Goal: Task Accomplishment & Management: Use online tool/utility

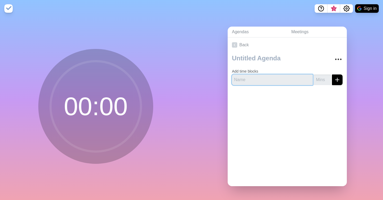
click at [251, 77] on input "text" at bounding box center [272, 79] width 81 height 11
type input "Icebreaker"
click at [328, 81] on input "-1" at bounding box center [321, 79] width 17 height 11
click at [328, 79] on input "0" at bounding box center [321, 79] width 17 height 11
click at [328, 79] on input "1" at bounding box center [321, 79] width 17 height 11
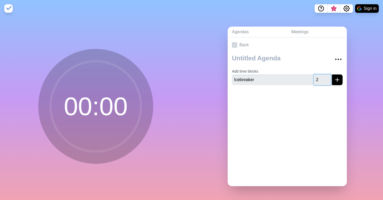
click at [328, 79] on input "2" at bounding box center [321, 79] width 17 height 11
click at [328, 79] on input "3" at bounding box center [321, 79] width 17 height 11
click at [328, 79] on input "4" at bounding box center [321, 79] width 17 height 11
click at [328, 79] on input "5" at bounding box center [321, 79] width 17 height 11
click at [328, 79] on input "6" at bounding box center [321, 79] width 17 height 11
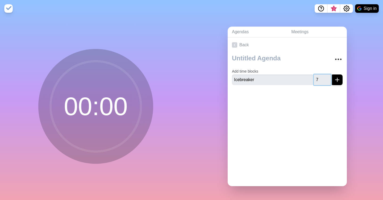
click at [328, 79] on input "7" at bounding box center [321, 79] width 17 height 11
click at [328, 79] on input "8" at bounding box center [321, 79] width 17 height 11
click at [328, 79] on input "9" at bounding box center [321, 79] width 17 height 11
click at [328, 79] on input "10" at bounding box center [321, 79] width 17 height 11
click at [328, 79] on input "11" at bounding box center [321, 79] width 17 height 11
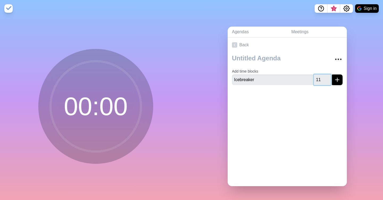
drag, startPoint x: 323, startPoint y: 79, endPoint x: 311, endPoint y: 80, distance: 12.0
click at [311, 80] on div "Icebreaker 11" at bounding box center [287, 79] width 111 height 11
type input "20"
click at [341, 84] on button "submit" at bounding box center [337, 79] width 11 height 11
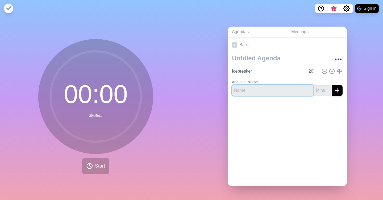
click at [289, 92] on input "text" at bounding box center [272, 90] width 81 height 11
type input "Opening & Objectives"
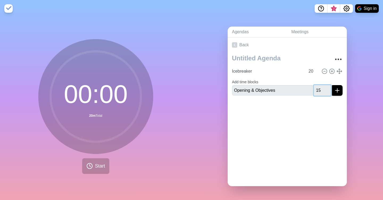
type input "15"
click at [333, 93] on button "submit" at bounding box center [337, 90] width 11 height 11
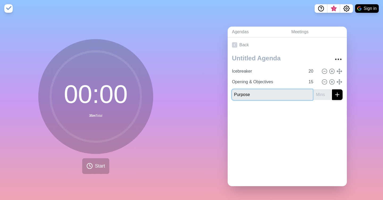
type input "Purpose"
type input "-1"
click at [328, 96] on input "-1" at bounding box center [321, 94] width 17 height 11
click at [329, 119] on div at bounding box center [286, 114] width 119 height 21
click at [320, 97] on input "-10" at bounding box center [321, 94] width 17 height 11
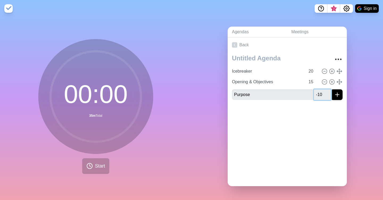
click at [320, 97] on input "-10" at bounding box center [321, 94] width 17 height 11
type input "-1"
type input "10"
click at [314, 118] on div at bounding box center [286, 114] width 119 height 21
click at [336, 96] on icon "submit" at bounding box center [337, 94] width 6 height 6
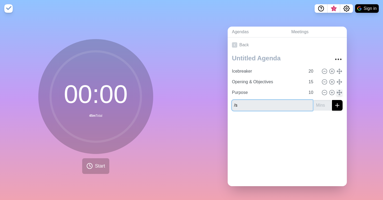
type input "/"
type input "B"
type input "Cybersecurity Strategy"
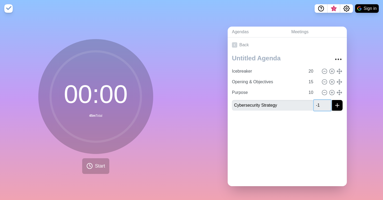
click at [327, 107] on input "-1" at bounding box center [321, 105] width 17 height 11
click at [328, 102] on input "0" at bounding box center [321, 105] width 17 height 11
type input "0"
type input "25"
click at [335, 107] on icon "submit" at bounding box center [337, 105] width 6 height 6
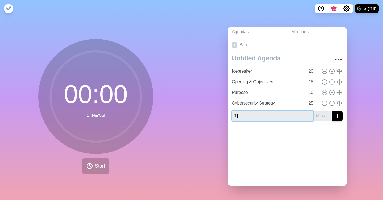
type input "T"
type input "Intelligence and Risk"
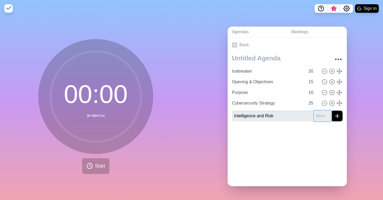
type input "-1"
click at [325, 118] on input "-1" at bounding box center [321, 116] width 17 height 11
type input "55"
click at [336, 119] on button "submit" at bounding box center [337, 116] width 11 height 11
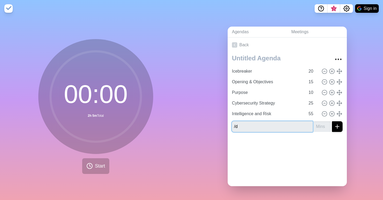
type input "/"
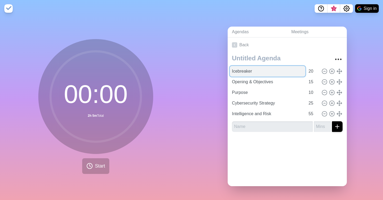
click at [262, 72] on input "Icebreaker" at bounding box center [267, 71] width 75 height 11
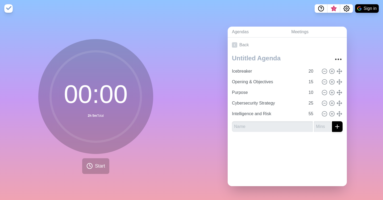
click at [235, 143] on div at bounding box center [286, 146] width 119 height 21
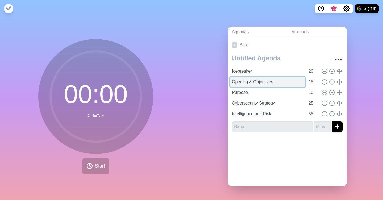
click at [236, 77] on input "Opening & Objectives" at bounding box center [267, 82] width 75 height 11
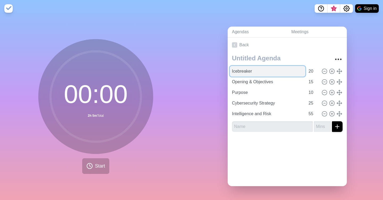
click at [236, 70] on input "Icebreaker" at bounding box center [267, 71] width 75 height 11
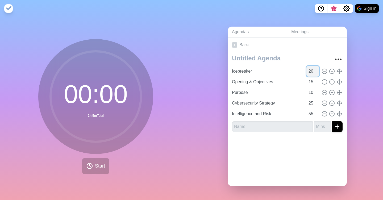
click at [317, 75] on input "20" at bounding box center [312, 71] width 13 height 11
click at [317, 74] on input "19" at bounding box center [312, 71] width 13 height 11
click at [317, 74] on input "18" at bounding box center [312, 71] width 13 height 11
click at [317, 74] on input "17" at bounding box center [312, 71] width 13 height 11
click at [317, 74] on input "16" at bounding box center [312, 71] width 13 height 11
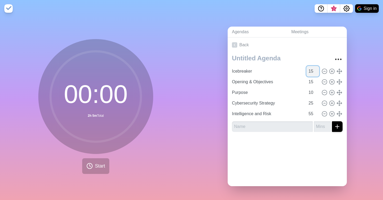
click at [317, 74] on input "15" at bounding box center [312, 71] width 13 height 11
click at [317, 74] on input "14" at bounding box center [312, 71] width 13 height 11
click at [317, 74] on input "13" at bounding box center [312, 71] width 13 height 11
click at [317, 74] on input "12" at bounding box center [312, 71] width 13 height 11
click at [317, 74] on input "11" at bounding box center [312, 71] width 13 height 11
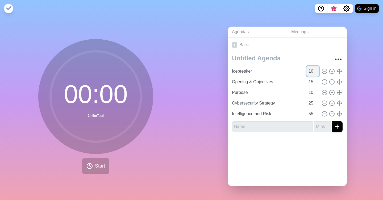
click at [317, 74] on input "10" at bounding box center [312, 71] width 13 height 11
click at [317, 74] on input "9" at bounding box center [312, 71] width 13 height 11
click at [317, 74] on input "8" at bounding box center [312, 71] width 13 height 11
click at [317, 74] on input "7" at bounding box center [312, 71] width 13 height 11
type input "6"
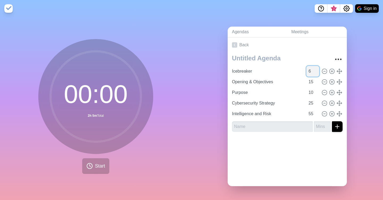
click at [317, 74] on input "6" at bounding box center [312, 71] width 13 height 11
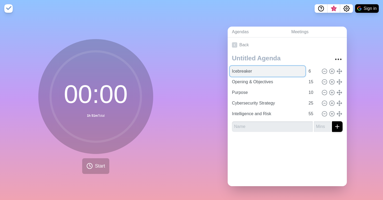
click at [277, 68] on input "Icebreaker" at bounding box center [267, 71] width 75 height 11
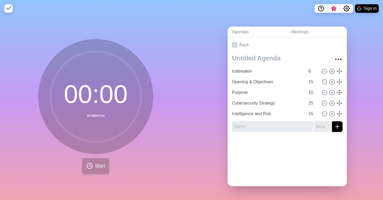
click at [100, 164] on span "Start" at bounding box center [100, 165] width 10 height 7
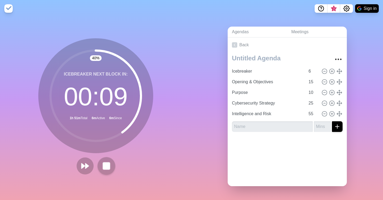
click at [107, 165] on rect at bounding box center [106, 165] width 7 height 7
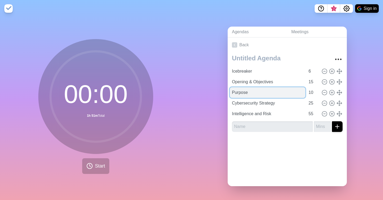
click at [243, 90] on input "Purpose" at bounding box center [267, 92] width 75 height 11
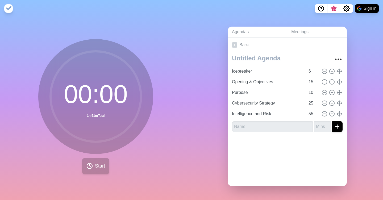
click at [101, 163] on span "Start" at bounding box center [100, 165] width 10 height 7
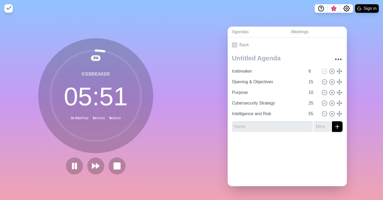
click at [106, 165] on div at bounding box center [96, 165] width 64 height 17
click at [113, 166] on rect at bounding box center [116, 165] width 7 height 7
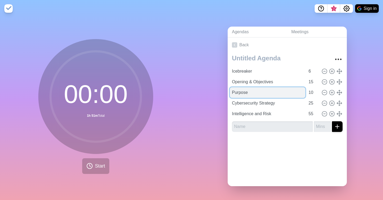
click at [245, 96] on input "Purpose" at bounding box center [267, 92] width 75 height 11
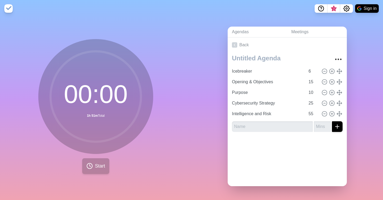
click at [103, 166] on span "Start" at bounding box center [100, 165] width 10 height 7
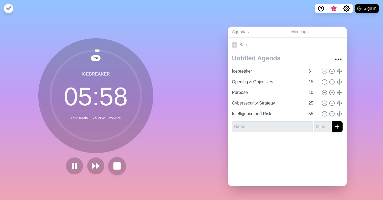
click at [117, 164] on rect at bounding box center [116, 165] width 7 height 7
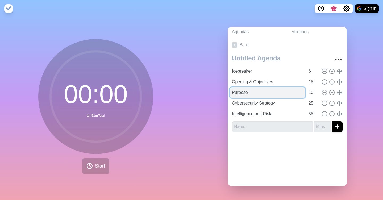
click at [242, 94] on input "Purpose" at bounding box center [267, 92] width 75 height 11
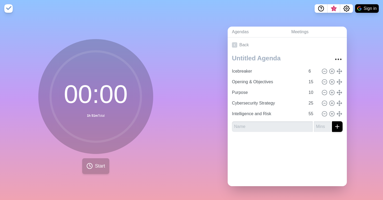
click at [99, 164] on span "Start" at bounding box center [100, 165] width 10 height 7
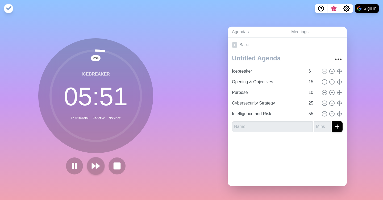
click at [99, 168] on icon at bounding box center [95, 165] width 9 height 9
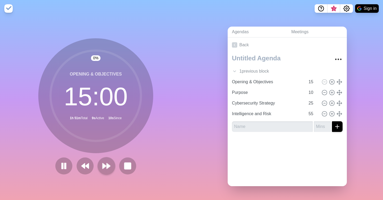
click at [99, 168] on button at bounding box center [106, 166] width 18 height 18
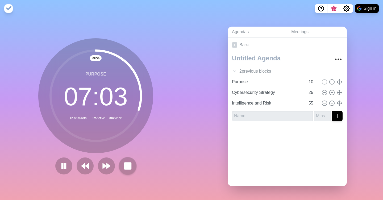
click at [125, 160] on button at bounding box center [127, 166] width 18 height 18
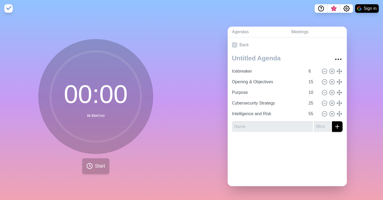
click at [93, 164] on button "Start" at bounding box center [95, 166] width 27 height 16
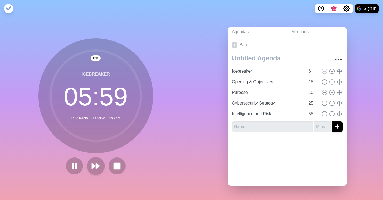
click at [97, 165] on polygon at bounding box center [97, 165] width 3 height 5
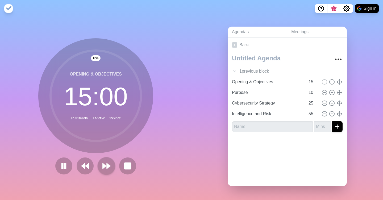
click at [97, 165] on div at bounding box center [95, 165] width 85 height 17
click at [108, 164] on icon at bounding box center [106, 165] width 9 height 9
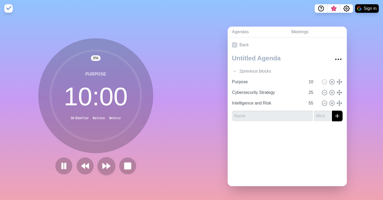
click at [108, 164] on icon at bounding box center [106, 165] width 9 height 9
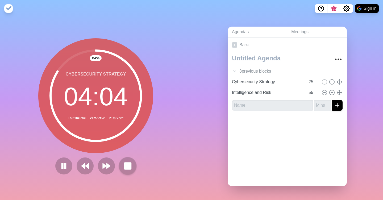
click at [122, 165] on button at bounding box center [127, 166] width 18 height 18
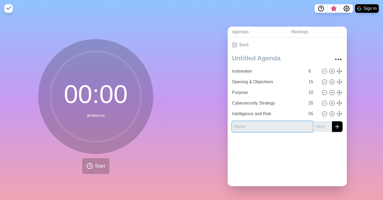
click at [308, 126] on input "text" at bounding box center [272, 126] width 81 height 11
type input "bras"
click at [318, 127] on input "number" at bounding box center [321, 126] width 17 height 11
type input "27"
click at [294, 130] on input "bras" at bounding box center [272, 126] width 81 height 11
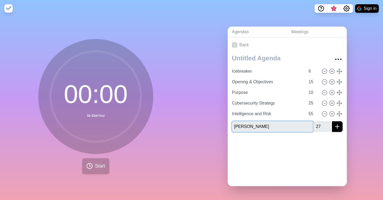
type input "[PERSON_NAME]"
click at [97, 166] on span "Start" at bounding box center [100, 165] width 10 height 7
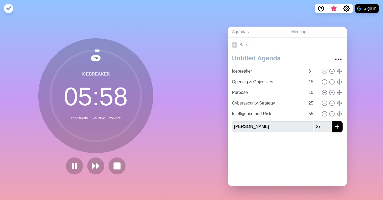
click at [97, 166] on polygon at bounding box center [97, 165] width 3 height 5
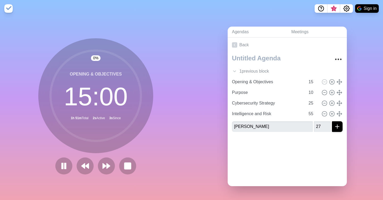
click at [98, 166] on button at bounding box center [106, 165] width 17 height 17
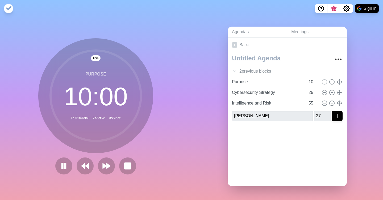
click at [98, 166] on button at bounding box center [106, 165] width 17 height 17
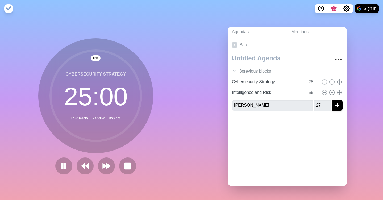
click at [98, 166] on button at bounding box center [106, 165] width 17 height 17
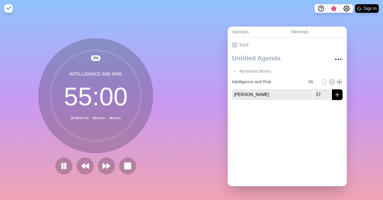
click at [98, 166] on button at bounding box center [106, 165] width 17 height 17
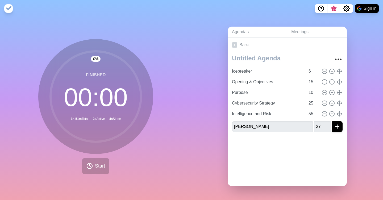
click at [336, 125] on icon "submit" at bounding box center [337, 126] width 6 height 6
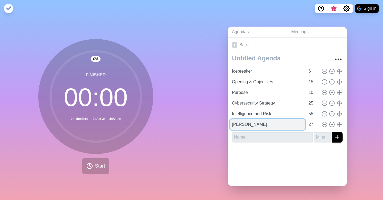
click at [241, 123] on input "[PERSON_NAME]" at bounding box center [267, 124] width 75 height 11
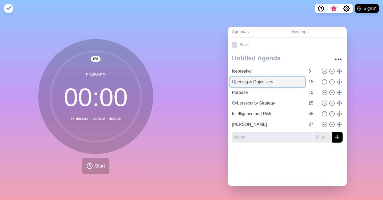
click at [244, 78] on input "Opening & Objectives" at bounding box center [267, 82] width 75 height 11
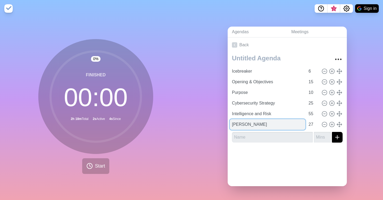
click at [246, 124] on input "[PERSON_NAME]" at bounding box center [267, 124] width 75 height 11
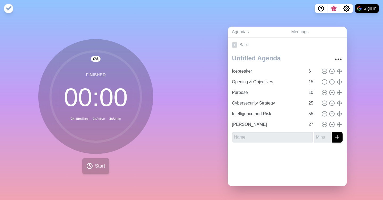
click at [96, 166] on span "Start" at bounding box center [100, 165] width 10 height 7
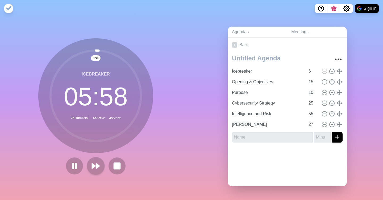
click at [96, 167] on polygon at bounding box center [97, 165] width 3 height 5
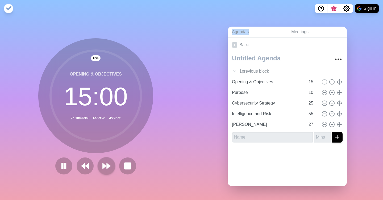
click at [96, 167] on div at bounding box center [95, 165] width 85 height 17
click at [105, 166] on polygon at bounding box center [104, 165] width 3 height 5
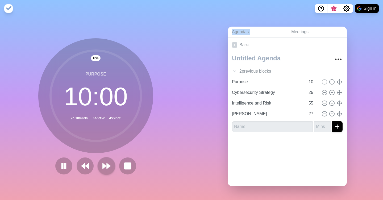
click at [105, 166] on polygon at bounding box center [104, 165] width 3 height 5
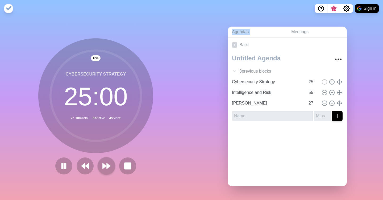
click at [105, 166] on polygon at bounding box center [104, 165] width 3 height 5
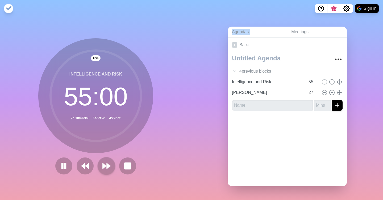
click at [105, 166] on polygon at bounding box center [104, 165] width 3 height 5
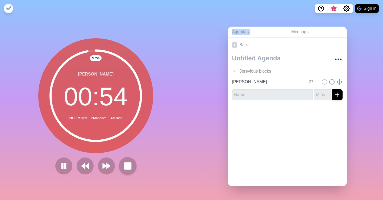
click at [128, 166] on rect at bounding box center [127, 165] width 7 height 7
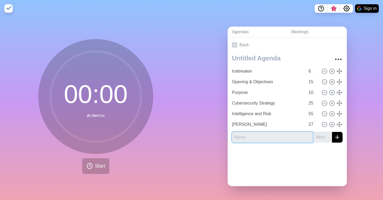
click at [277, 137] on input "text" at bounding box center [272, 137] width 81 height 11
click at [324, 124] on icon at bounding box center [324, 124] width 6 height 6
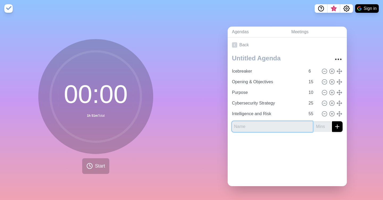
click at [304, 125] on input "text" at bounding box center [272, 126] width 81 height 11
type input "[PERSON_NAME]"
click at [326, 124] on input "1" at bounding box center [321, 126] width 17 height 11
click at [326, 124] on input "2" at bounding box center [321, 126] width 17 height 11
click at [326, 124] on input "3" at bounding box center [321, 126] width 17 height 11
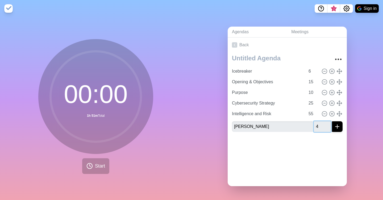
click at [326, 124] on input "4" at bounding box center [321, 126] width 17 height 11
click at [326, 124] on input "5" at bounding box center [321, 126] width 17 height 11
type input "6"
click at [326, 124] on input "6" at bounding box center [321, 126] width 17 height 11
click at [293, 132] on div "Icebreaker 6 Opening & Objectives 15 Purpose 10 Cybersecurity Strategy 25 Intel…" at bounding box center [286, 94] width 119 height 84
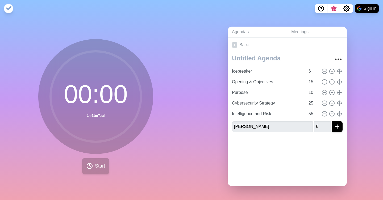
click at [92, 169] on button "Start" at bounding box center [95, 166] width 27 height 16
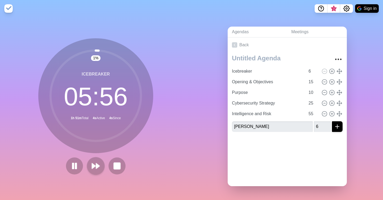
click at [99, 165] on polygon at bounding box center [97, 165] width 3 height 5
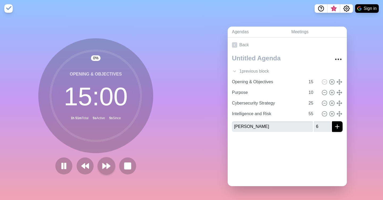
click at [99, 165] on button at bounding box center [106, 166] width 18 height 18
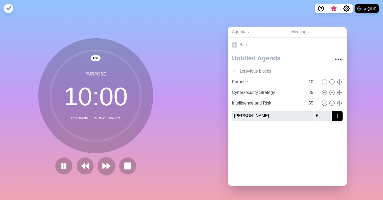
click at [99, 165] on button at bounding box center [106, 166] width 18 height 18
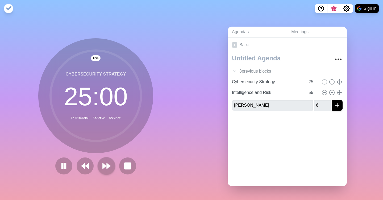
click at [99, 165] on button at bounding box center [106, 166] width 18 height 18
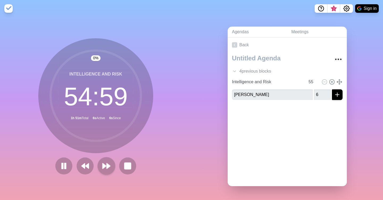
click at [99, 165] on button at bounding box center [106, 166] width 18 height 18
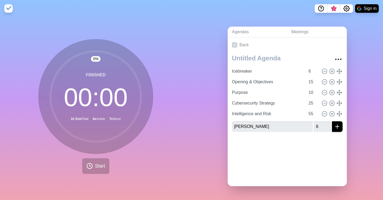
click at [244, 134] on div "Icebreaker 6 Opening & Objectives 15 Purpose 10 Cybersecurity Strategy 25 Intel…" at bounding box center [286, 94] width 119 height 84
click at [337, 130] on button "submit" at bounding box center [337, 126] width 11 height 11
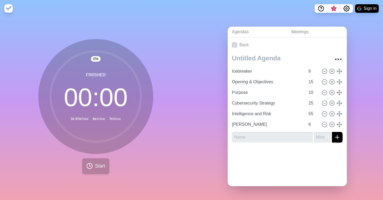
click at [104, 167] on span "Start" at bounding box center [100, 165] width 10 height 7
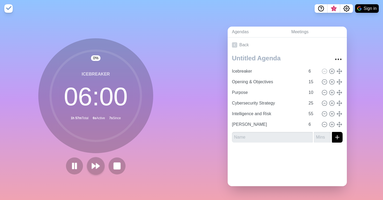
click at [99, 164] on icon at bounding box center [95, 165] width 9 height 9
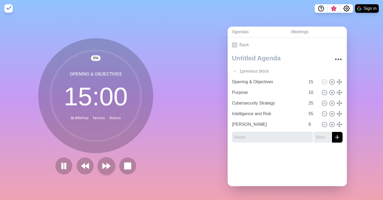
click at [99, 164] on button at bounding box center [106, 166] width 18 height 18
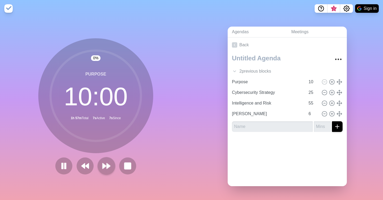
click at [99, 164] on button at bounding box center [106, 166] width 18 height 18
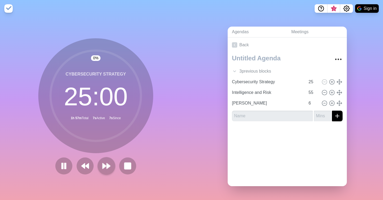
click at [99, 164] on button at bounding box center [106, 166] width 18 height 18
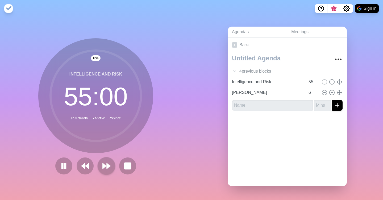
click at [99, 164] on button at bounding box center [106, 166] width 18 height 18
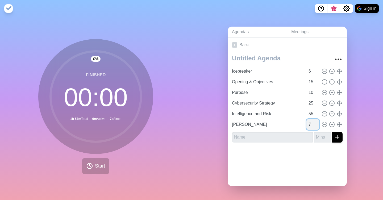
click at [318, 124] on input "7" at bounding box center [312, 124] width 13 height 11
click at [318, 124] on input "8" at bounding box center [312, 124] width 13 height 11
click at [318, 124] on input "9" at bounding box center [312, 124] width 13 height 11
click at [318, 124] on input "10" at bounding box center [312, 124] width 13 height 11
click at [318, 124] on input "11" at bounding box center [312, 124] width 13 height 11
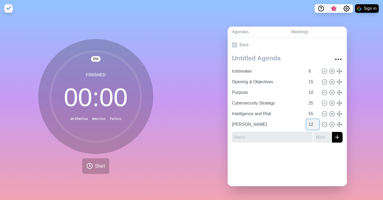
click at [318, 124] on input "12" at bounding box center [312, 124] width 13 height 11
click at [318, 124] on input "13" at bounding box center [312, 124] width 13 height 11
click at [318, 124] on input "14" at bounding box center [312, 124] width 13 height 11
click at [318, 124] on input "15" at bounding box center [312, 124] width 13 height 11
click at [318, 124] on input "16" at bounding box center [312, 124] width 13 height 11
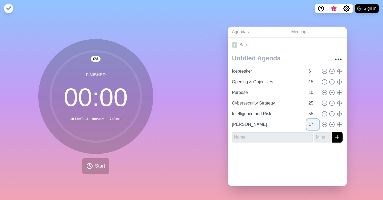
click at [318, 124] on input "17" at bounding box center [312, 124] width 13 height 11
click at [318, 124] on input "18" at bounding box center [312, 124] width 13 height 11
click at [318, 124] on input "19" at bounding box center [312, 124] width 13 height 11
click at [318, 124] on input "20" at bounding box center [312, 124] width 13 height 11
click at [318, 124] on input "21" at bounding box center [312, 124] width 13 height 11
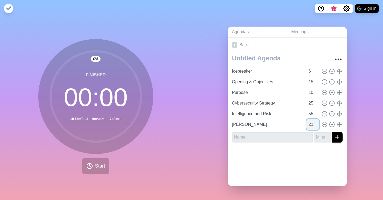
type input "22"
click at [318, 124] on input "22" at bounding box center [312, 124] width 13 height 11
click at [299, 149] on div at bounding box center [286, 157] width 119 height 21
click at [100, 166] on span "Start" at bounding box center [100, 165] width 10 height 7
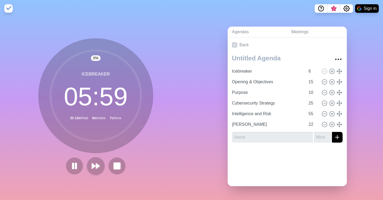
click at [96, 164] on polygon at bounding box center [97, 165] width 3 height 5
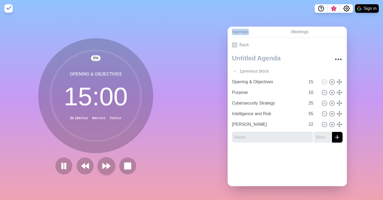
click at [96, 164] on div at bounding box center [95, 165] width 85 height 17
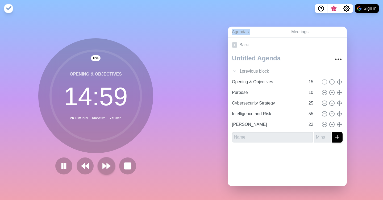
click at [96, 164] on div at bounding box center [95, 165] width 85 height 17
click at [100, 164] on button at bounding box center [106, 166] width 18 height 18
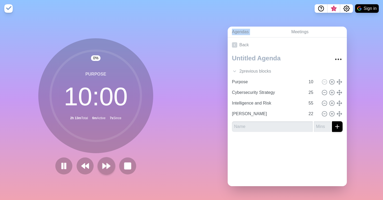
click at [100, 164] on button at bounding box center [106, 166] width 18 height 18
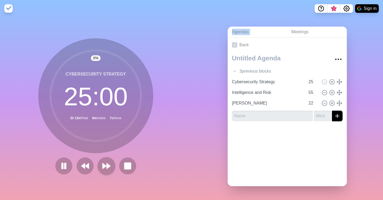
click at [100, 164] on button at bounding box center [106, 166] width 18 height 18
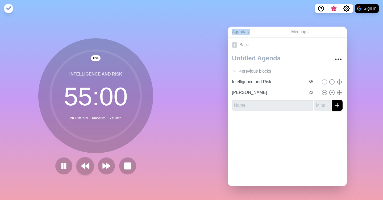
click at [89, 166] on polygon at bounding box center [86, 165] width 3 height 5
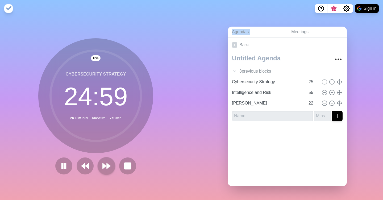
click at [102, 164] on icon at bounding box center [106, 165] width 9 height 9
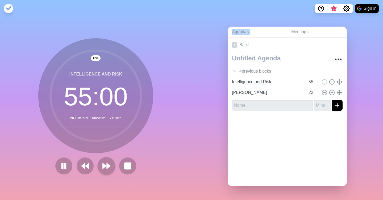
click at [102, 164] on icon at bounding box center [106, 165] width 9 height 9
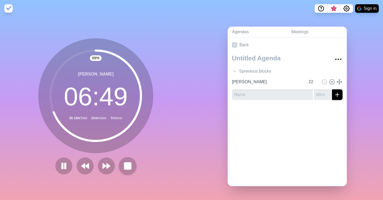
click at [130, 166] on rect at bounding box center [127, 165] width 7 height 7
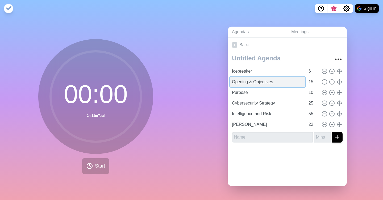
click at [284, 87] on input "Opening & Objectives" at bounding box center [267, 82] width 75 height 11
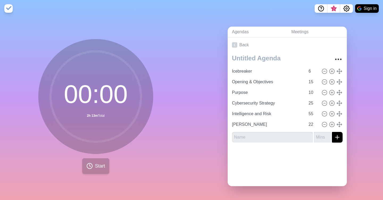
click at [101, 166] on span "Start" at bounding box center [100, 165] width 10 height 7
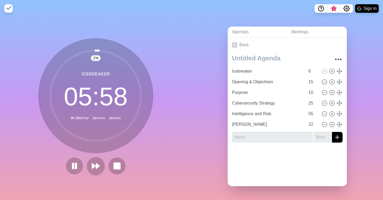
click at [92, 167] on polygon at bounding box center [93, 165] width 3 height 5
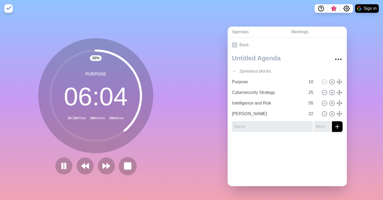
click at [125, 166] on rect at bounding box center [127, 165] width 7 height 7
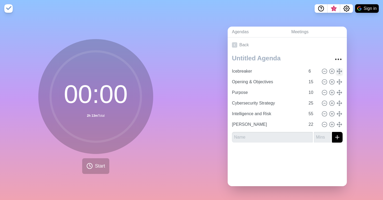
click at [338, 72] on icon at bounding box center [339, 71] width 6 height 6
click at [337, 62] on icon "More" at bounding box center [338, 59] width 9 height 9
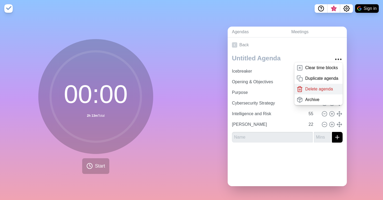
click at [318, 87] on p "Delete agenda" at bounding box center [319, 89] width 28 height 6
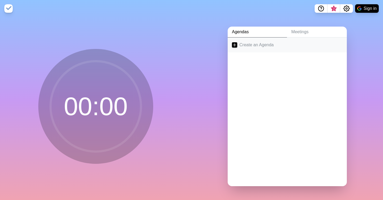
click at [247, 46] on link "Create an Agenda" at bounding box center [286, 44] width 119 height 15
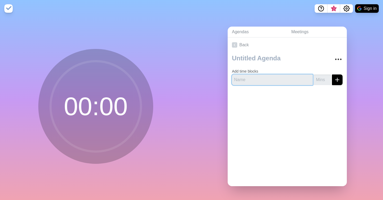
click at [244, 84] on input "text" at bounding box center [272, 79] width 81 height 11
type input "[PERSON_NAME]"
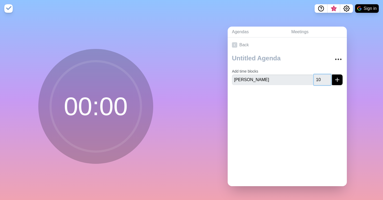
type input "10"
click at [335, 81] on icon "submit" at bounding box center [337, 80] width 6 height 6
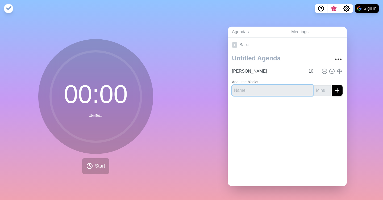
click at [286, 94] on input "text" at bounding box center [272, 90] width 81 height 11
type input "[PERSON_NAME]/[PERSON_NAME]"
click at [323, 94] on input "number" at bounding box center [321, 90] width 17 height 11
type input "5"
click at [340, 94] on button "submit" at bounding box center [337, 90] width 11 height 11
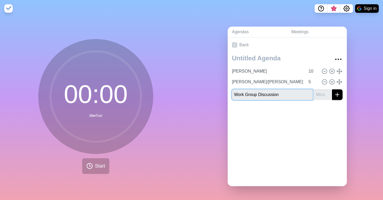
type input "Work Group Discussion"
click at [319, 98] on input "number" at bounding box center [321, 94] width 17 height 11
type input "15"
click at [334, 96] on icon "submit" at bounding box center [337, 94] width 6 height 6
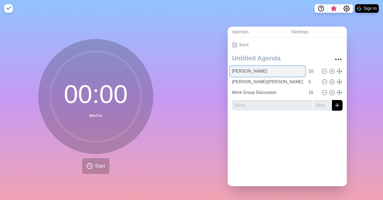
click at [260, 73] on input "[PERSON_NAME]" at bounding box center [267, 71] width 75 height 11
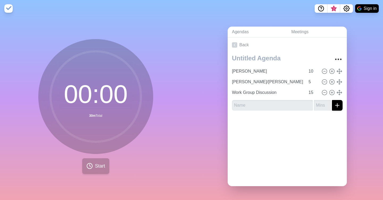
click at [94, 171] on button "Start" at bounding box center [95, 166] width 27 height 16
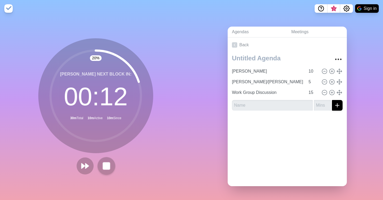
click at [105, 167] on rect at bounding box center [106, 165] width 7 height 7
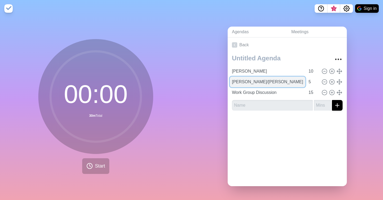
click at [257, 83] on input "[PERSON_NAME]/[PERSON_NAME]" at bounding box center [267, 82] width 75 height 11
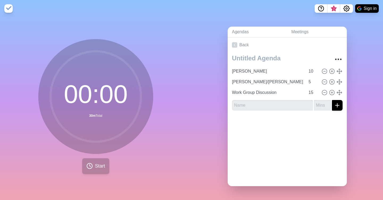
click at [94, 163] on button "Start" at bounding box center [95, 166] width 27 height 16
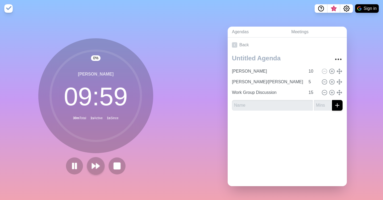
click at [94, 163] on icon at bounding box center [95, 165] width 9 height 9
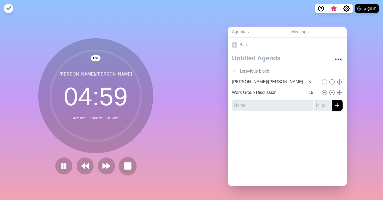
click at [123, 167] on button at bounding box center [127, 166] width 18 height 18
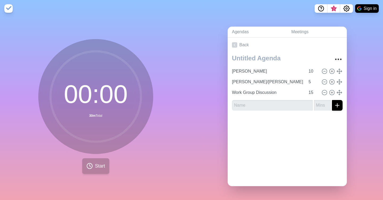
click at [94, 169] on button "Start" at bounding box center [95, 166] width 27 height 16
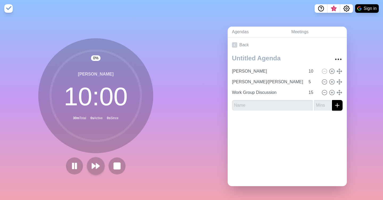
click at [93, 168] on polygon at bounding box center [93, 165] width 3 height 5
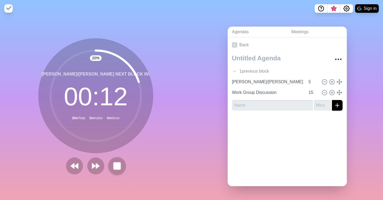
click at [112, 163] on button at bounding box center [117, 166] width 18 height 18
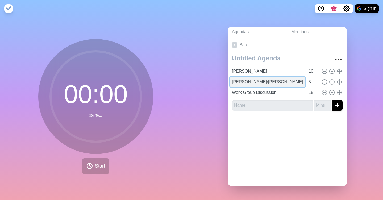
click at [238, 86] on input "[PERSON_NAME]/[PERSON_NAME]" at bounding box center [267, 82] width 75 height 11
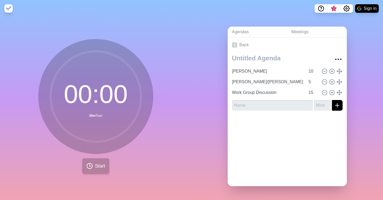
click at [86, 168] on icon at bounding box center [89, 166] width 6 height 6
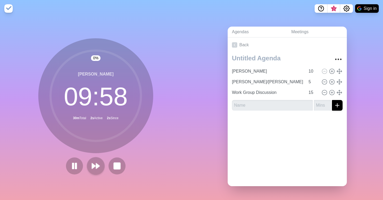
click at [96, 167] on polygon at bounding box center [97, 165] width 3 height 5
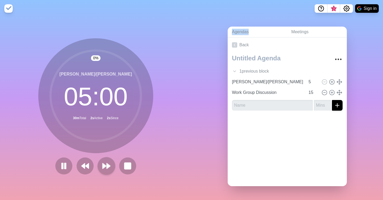
click at [96, 167] on div at bounding box center [95, 165] width 85 height 17
click at [102, 167] on icon at bounding box center [106, 165] width 9 height 9
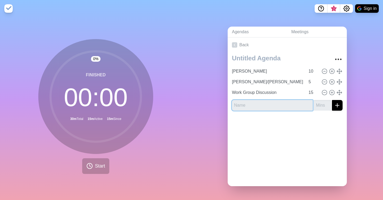
click at [254, 108] on input "text" at bounding box center [272, 105] width 81 height 11
type input "report"
click at [326, 101] on input "number" at bounding box center [321, 105] width 17 height 11
click at [328, 103] on input "1" at bounding box center [321, 105] width 17 height 11
click at [328, 103] on input "2" at bounding box center [321, 105] width 17 height 11
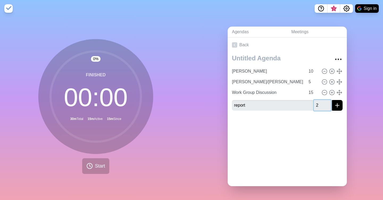
type input "3"
click at [328, 103] on input "3" at bounding box center [321, 105] width 17 height 11
click at [179, 154] on div "0 % Finished 00 : 00 30m Total 15m Active 15m Since Start" at bounding box center [95, 108] width 191 height 183
